Goal: Transaction & Acquisition: Obtain resource

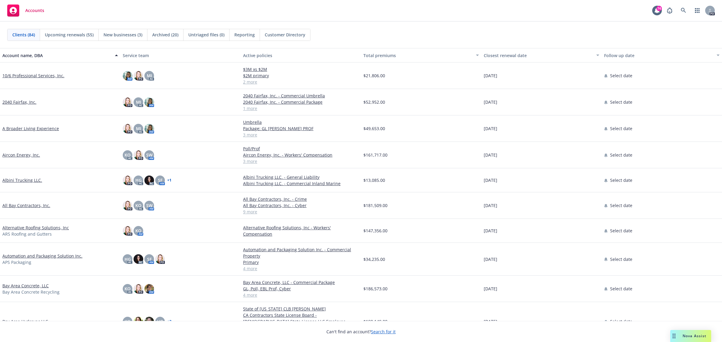
click at [19, 205] on link "All Bay Contractors, Inc." at bounding box center [26, 205] width 48 height 6
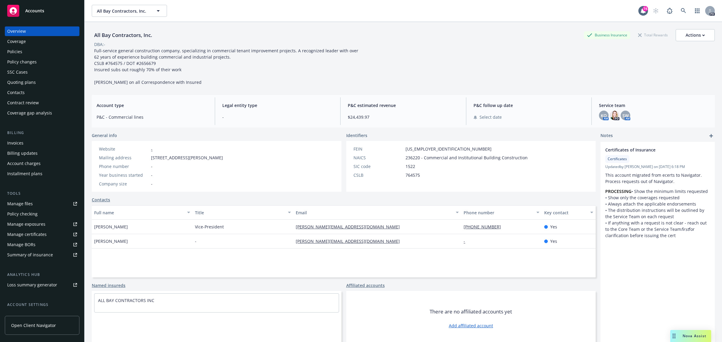
click at [17, 51] on div "Policies" at bounding box center [14, 52] width 15 height 10
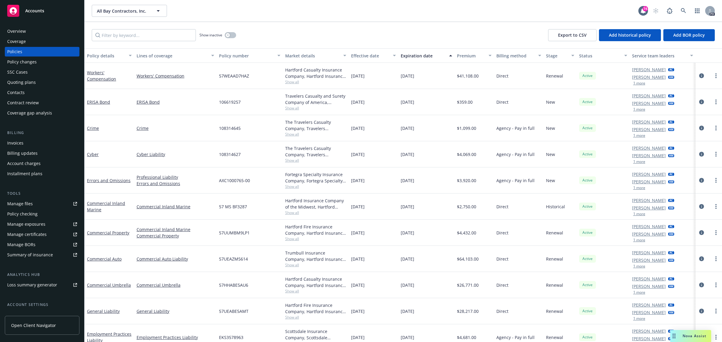
scroll to position [35, 0]
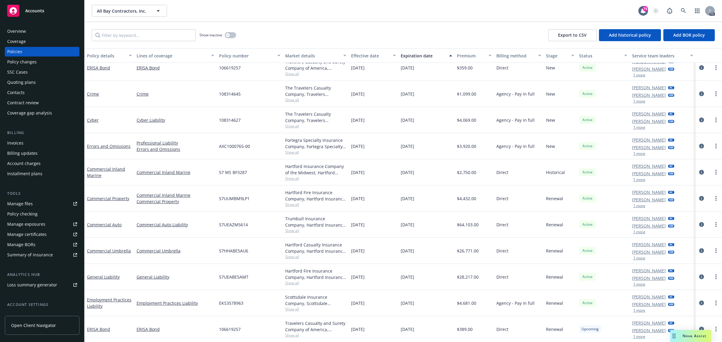
click at [34, 11] on span "Accounts" at bounding box center [34, 10] width 19 height 5
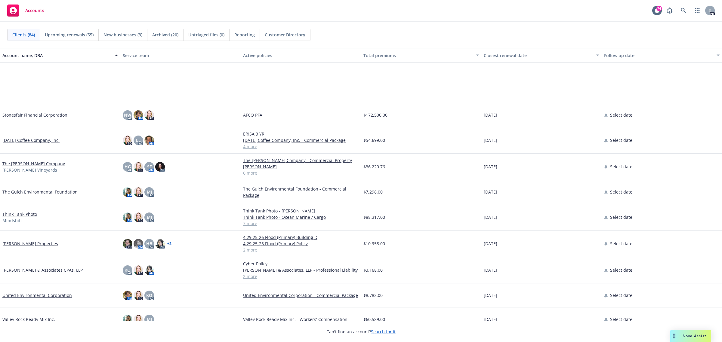
scroll to position [1782, 0]
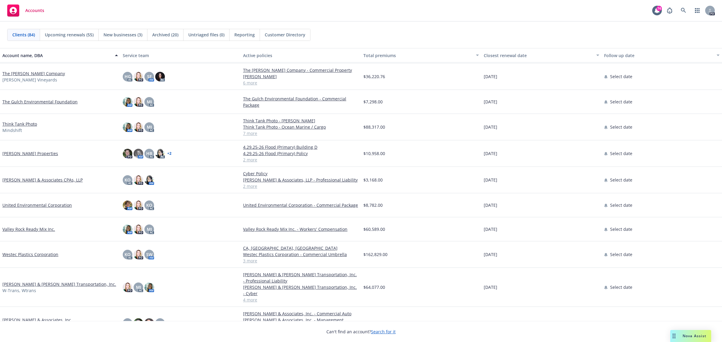
click at [28, 253] on link "Westec Plastics Corporation" at bounding box center [30, 254] width 56 height 6
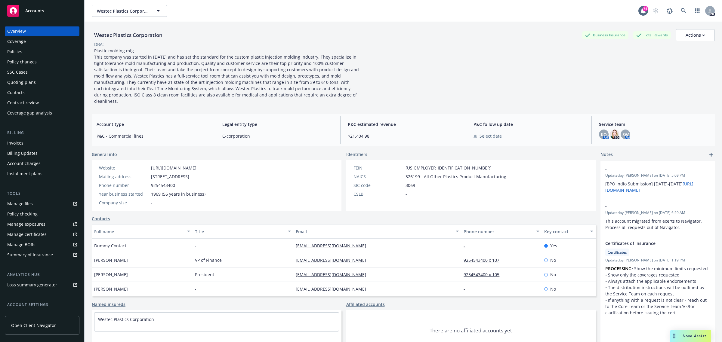
click at [17, 51] on div "Policies" at bounding box center [14, 52] width 15 height 10
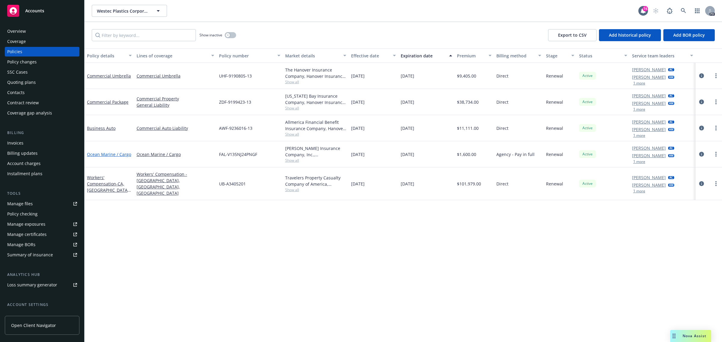
click at [107, 153] on link "Ocean Marine / Cargo" at bounding box center [109, 155] width 44 height 6
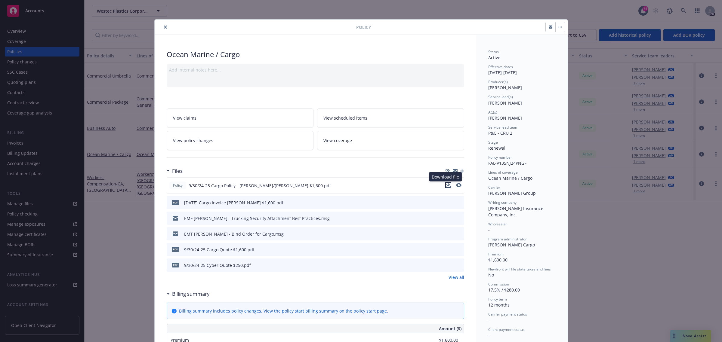
click at [446, 185] on icon "download file" at bounding box center [448, 185] width 5 height 5
drag, startPoint x: 164, startPoint y: 28, endPoint x: 164, endPoint y: 39, distance: 11.1
click at [164, 28] on button "close" at bounding box center [165, 26] width 7 height 7
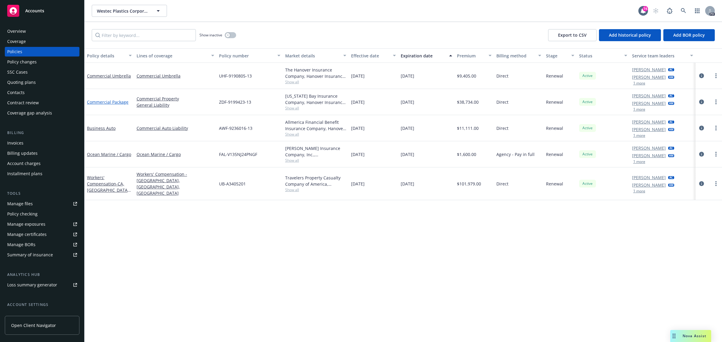
click at [107, 103] on link "Commercial Package" at bounding box center [107, 102] width 41 height 6
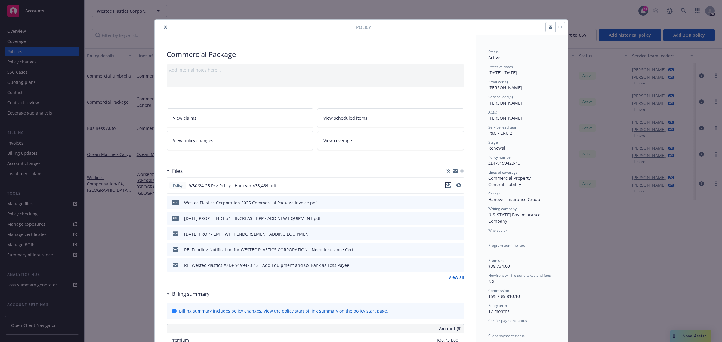
click at [446, 183] on icon "download file" at bounding box center [448, 185] width 4 height 4
drag, startPoint x: 162, startPoint y: 27, endPoint x: 160, endPoint y: 25, distance: 3.4
click at [164, 26] on icon "close" at bounding box center [166, 27] width 4 height 4
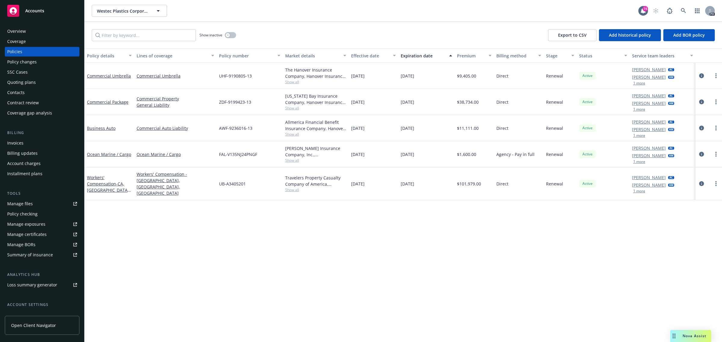
click at [14, 32] on div "Overview" at bounding box center [16, 31] width 19 height 10
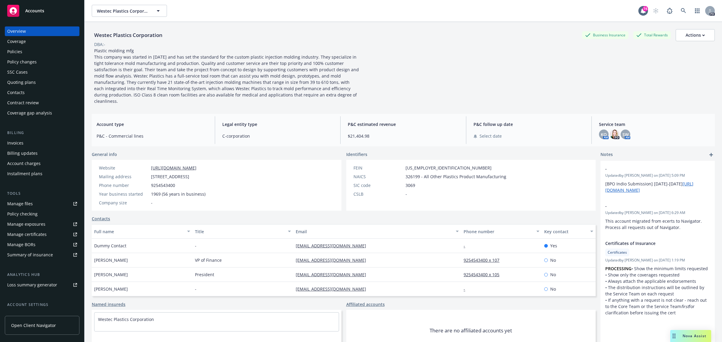
click at [20, 51] on div "Policies" at bounding box center [14, 52] width 15 height 10
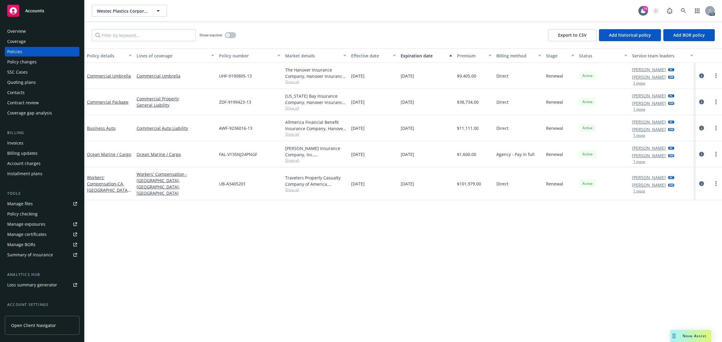
click at [33, 11] on span "Accounts" at bounding box center [34, 10] width 19 height 5
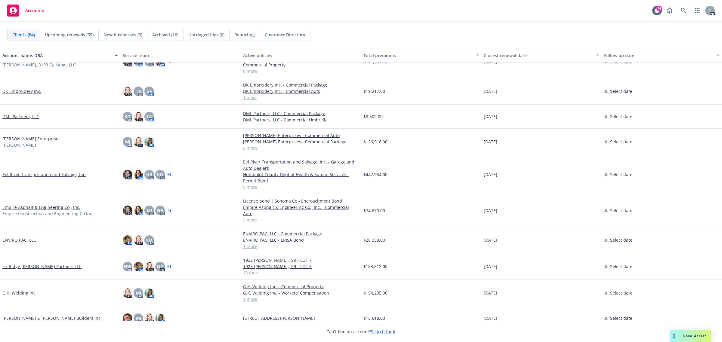
scroll to position [752, 0]
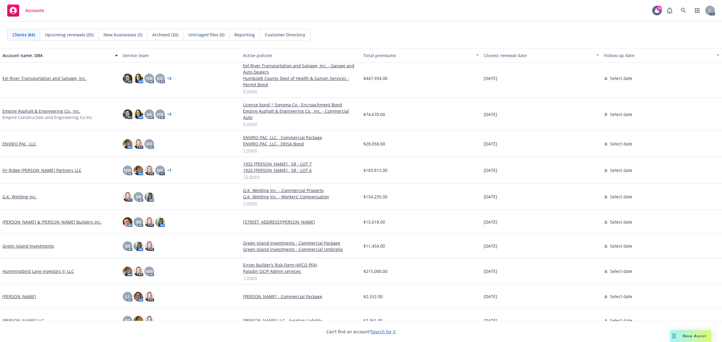
click at [32, 167] on link "Fir Ridge [PERSON_NAME] Partners LLC" at bounding box center [41, 170] width 79 height 6
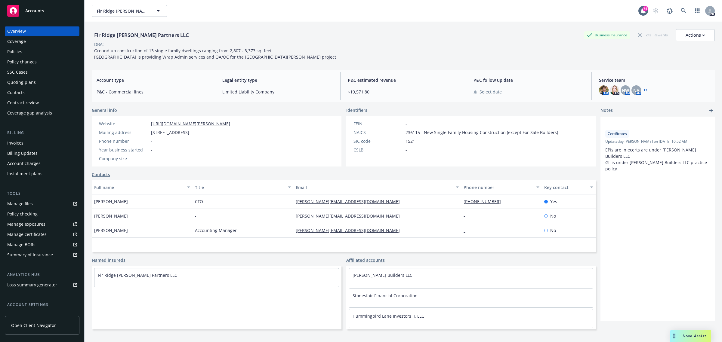
click at [18, 49] on div "Policies" at bounding box center [14, 52] width 15 height 10
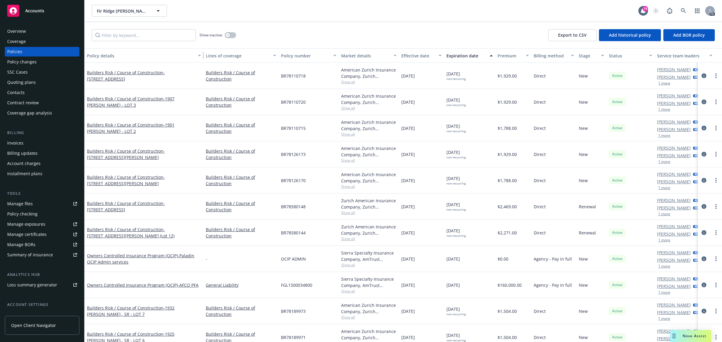
drag, startPoint x: 133, startPoint y: 54, endPoint x: 206, endPoint y: 63, distance: 74.2
click at [206, 63] on div "Policy details Lines of coverage Policy number Market details Effective date Ex…" at bounding box center [402, 195] width 637 height 294
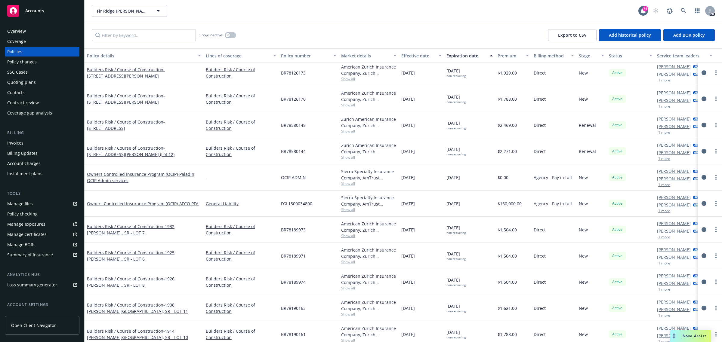
scroll to position [113, 0]
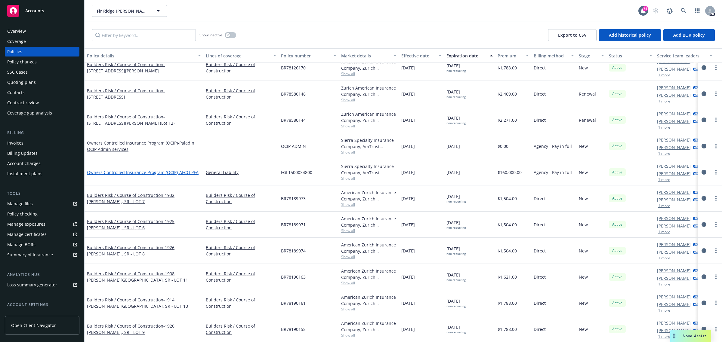
click at [113, 170] on link "Owners Controlled Insurance Program (OCIP) - AFCO PFA" at bounding box center [143, 173] width 112 height 6
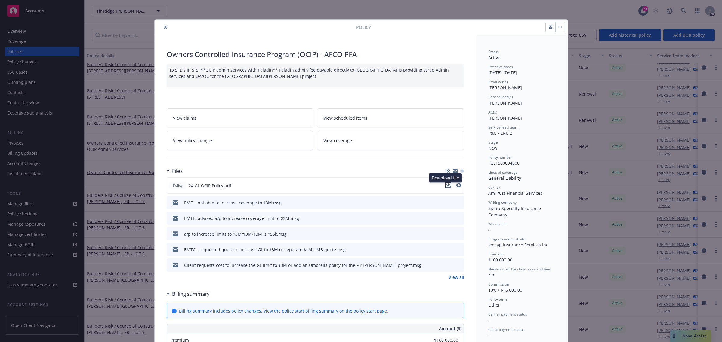
click at [447, 186] on icon "download file" at bounding box center [448, 185] width 4 height 4
click at [164, 27] on icon "close" at bounding box center [166, 27] width 4 height 4
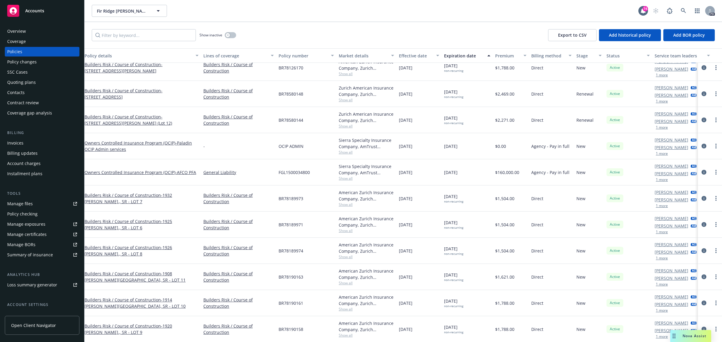
scroll to position [113, 2]
click at [171, 33] on input "Filter by keyword..." at bounding box center [144, 35] width 104 height 12
click at [155, 68] on div "Builders Risk / Course of Construction - [STREET_ADDRESS][PERSON_NAME]" at bounding box center [142, 68] width 119 height 26
click at [123, 212] on div "Builders Risk / Course of Construction - [STREET_ADDRESS][PERSON_NAME]" at bounding box center [142, 225] width 119 height 26
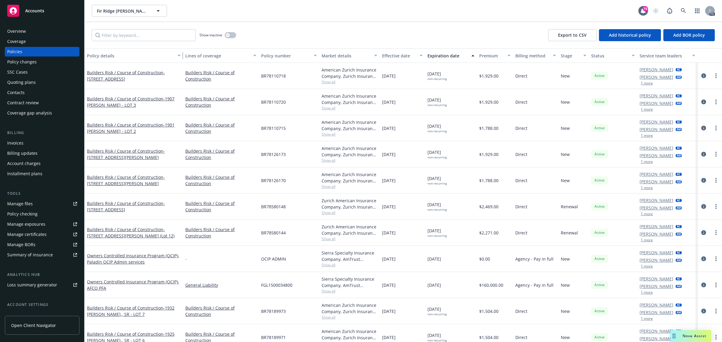
scroll to position [0, 0]
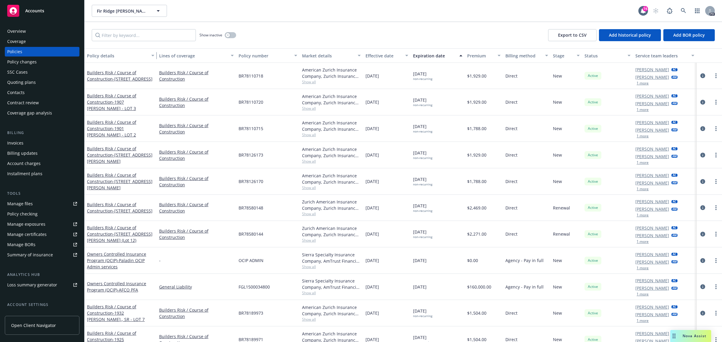
drag, startPoint x: 200, startPoint y: 55, endPoint x: 150, endPoint y: 56, distance: 50.5
click at [150, 56] on button "Policy details" at bounding box center [120, 55] width 72 height 14
click at [122, 70] on link "Builders Risk / Course of Construction - 3680 [GEOGRAPHIC_DATA] - LOT 1" at bounding box center [120, 76] width 66 height 12
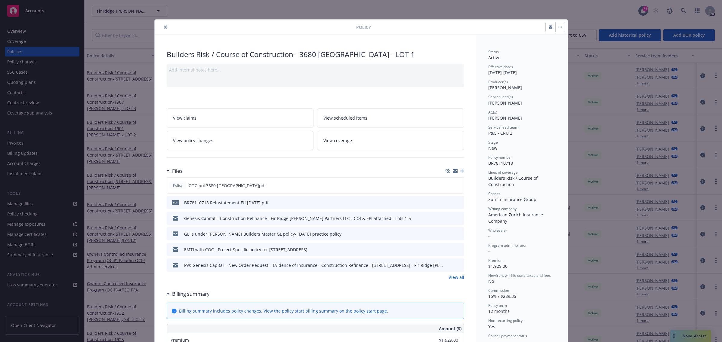
click at [164, 27] on icon "close" at bounding box center [166, 27] width 4 height 4
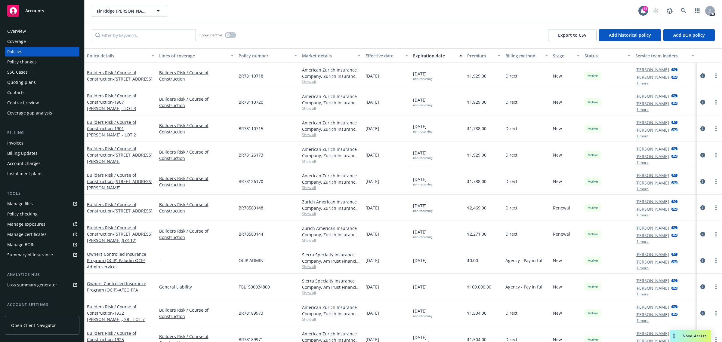
click at [31, 10] on span "Accounts" at bounding box center [34, 10] width 19 height 5
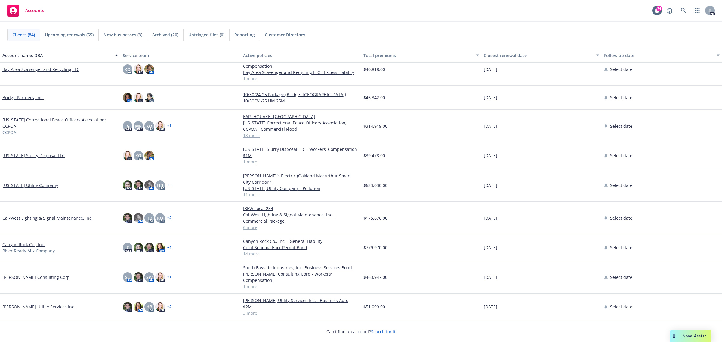
scroll to position [301, 0]
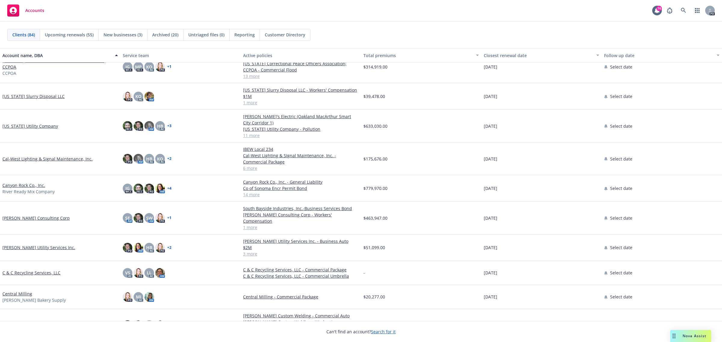
click at [124, 35] on span "New businesses (3)" at bounding box center [122, 35] width 39 height 6
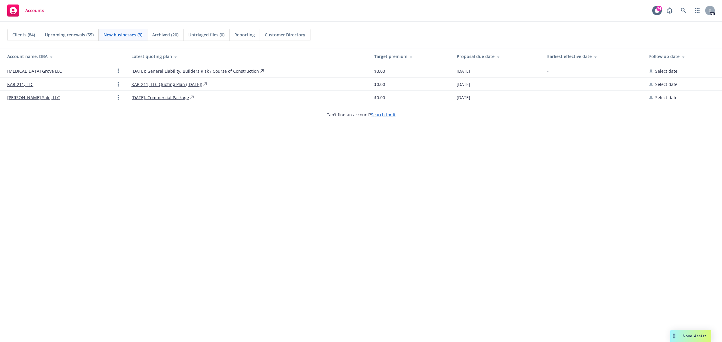
click at [38, 70] on link "[MEDICAL_DATA] Grove LLC" at bounding box center [34, 71] width 55 height 6
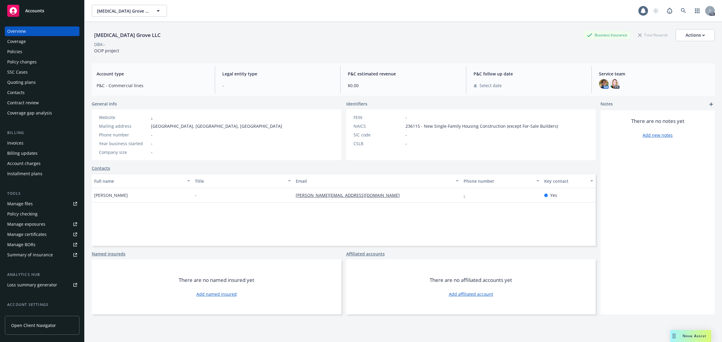
click at [21, 52] on div "Policies" at bounding box center [14, 52] width 15 height 10
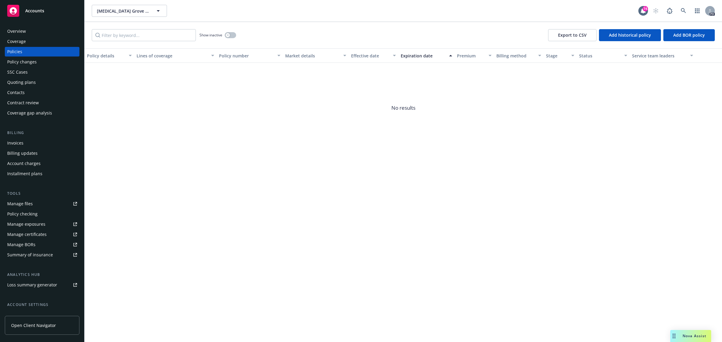
click at [20, 81] on div "Quoting plans" at bounding box center [21, 83] width 29 height 10
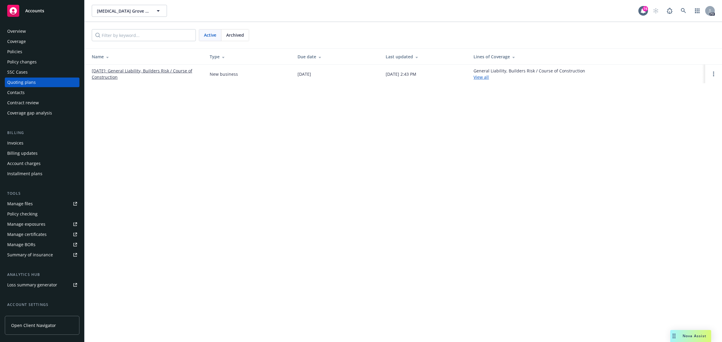
click at [158, 70] on link "[DATE]: General Liability, Builders Risk / Course of Construction" at bounding box center [146, 74] width 108 height 13
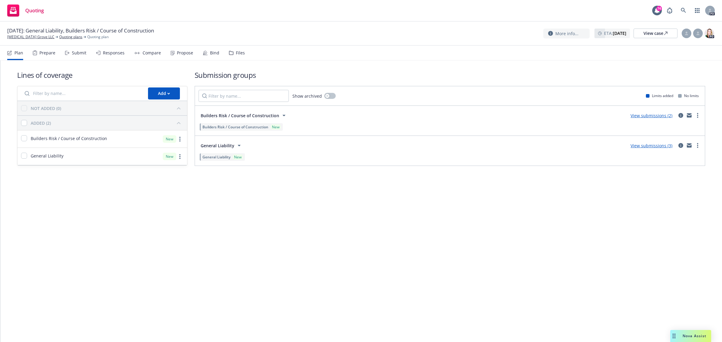
click at [643, 116] on link "View submissions (2)" at bounding box center [651, 116] width 42 height 6
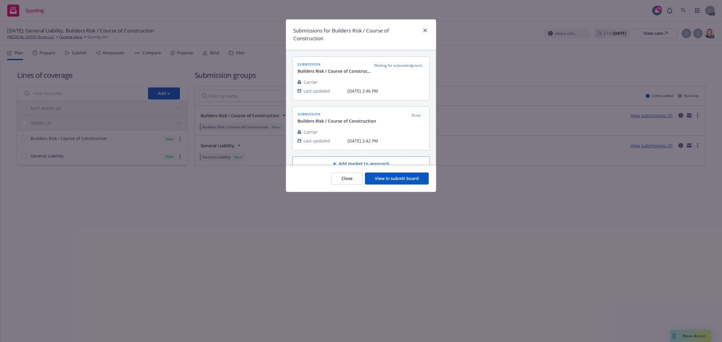
click at [382, 180] on button "View in submit board" at bounding box center [397, 179] width 64 height 12
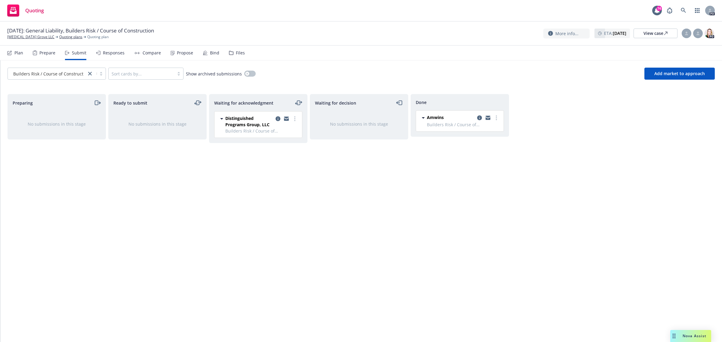
click at [451, 116] on div "Amwins" at bounding box center [463, 117] width 73 height 7
click at [480, 118] on icon "copy logging email" at bounding box center [479, 117] width 5 height 5
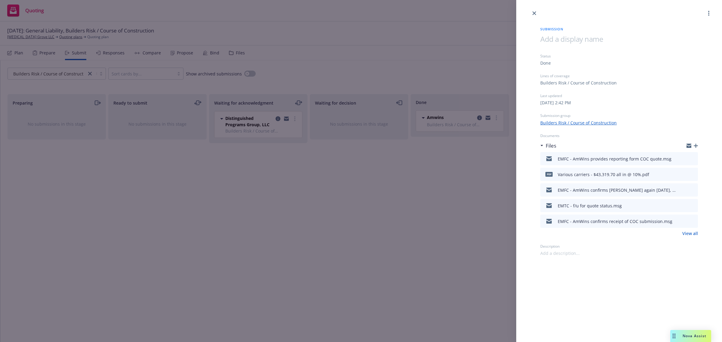
click at [684, 173] on icon "download file" at bounding box center [682, 173] width 5 height 5
